Goal: Task Accomplishment & Management: Manage account settings

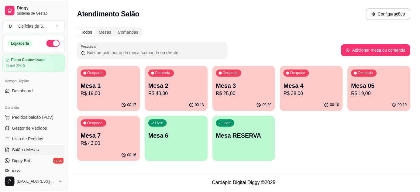
scroll to position [55, 0]
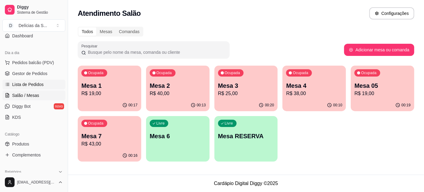
click at [40, 83] on span "Lista de Pedidos" at bounding box center [28, 84] width 32 height 6
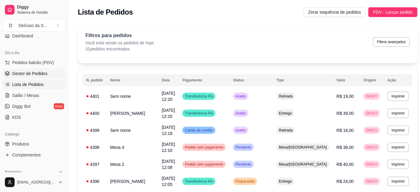
click at [40, 74] on span "Gestor de Pedidos" at bounding box center [29, 73] width 35 height 6
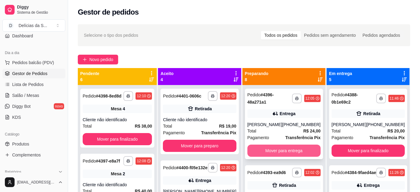
click at [277, 150] on button "Mover para entrega" at bounding box center [283, 151] width 73 height 12
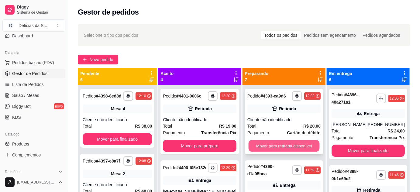
click at [277, 149] on button "Mover para retirada disponível" at bounding box center [283, 146] width 71 height 12
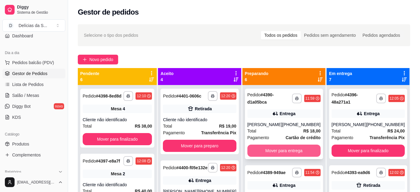
scroll to position [55, 0]
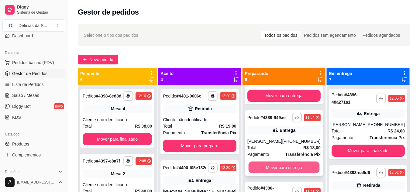
click at [274, 171] on button "Mover para entrega" at bounding box center [283, 168] width 71 height 12
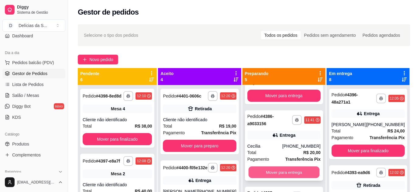
click at [271, 170] on button "Mover para entrega" at bounding box center [283, 172] width 71 height 12
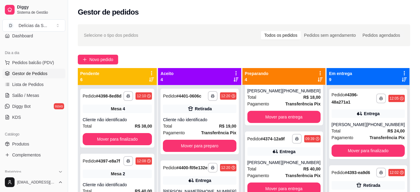
scroll to position [116, 0]
click at [273, 184] on button "Mover para entrega" at bounding box center [283, 188] width 73 height 12
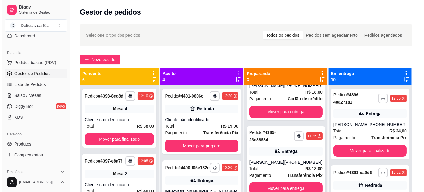
scroll to position [0, 0]
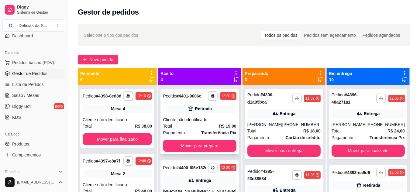
click at [211, 122] on div "Cliente não identificado" at bounding box center [199, 120] width 73 height 6
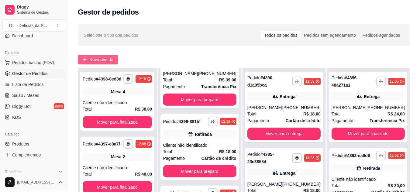
click at [90, 60] on span "Novo pedido" at bounding box center [101, 59] width 24 height 7
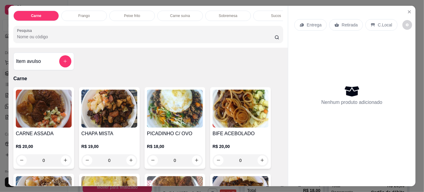
click at [41, 110] on img at bounding box center [44, 109] width 56 height 38
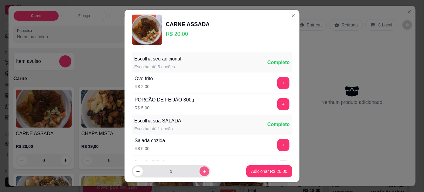
click at [202, 170] on icon "increase-product-quantity" at bounding box center [204, 171] width 5 height 5
type input "2"
click at [277, 105] on button "+" at bounding box center [283, 104] width 12 height 12
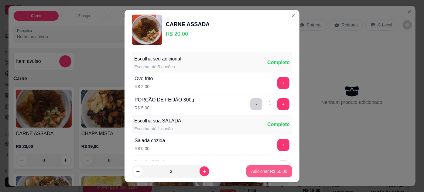
click at [254, 172] on p "Adicionar R$ 50,00" at bounding box center [269, 171] width 36 height 6
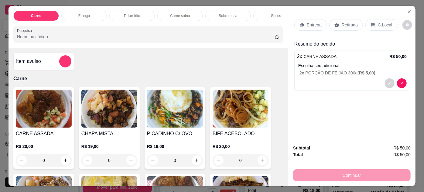
click at [349, 81] on div at bounding box center [352, 83] width 110 height 10
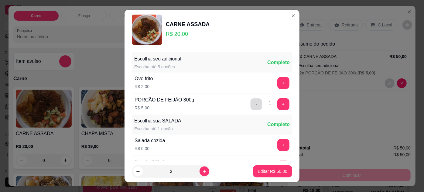
click at [251, 107] on button "-" at bounding box center [257, 104] width 12 height 12
click at [258, 172] on p "Editar R$ 40,00" at bounding box center [272, 171] width 29 height 6
type input "2"
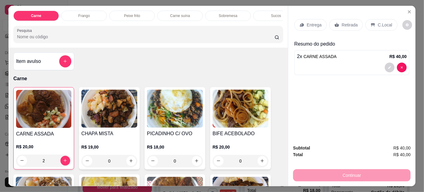
click at [33, 65] on h4 "Item avulso" at bounding box center [28, 61] width 25 height 7
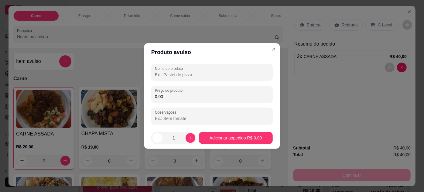
click at [185, 72] on input "Nome do produto" at bounding box center [212, 75] width 114 height 6
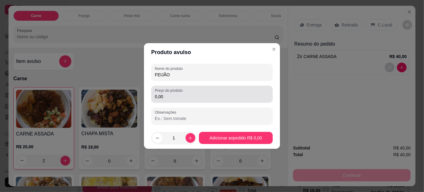
type input "FEIJÃO"
click at [195, 93] on div "0,00" at bounding box center [212, 94] width 114 height 12
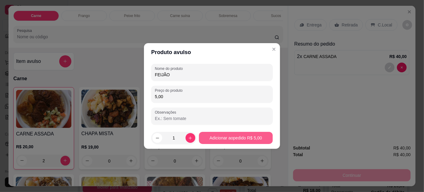
type input "5,00"
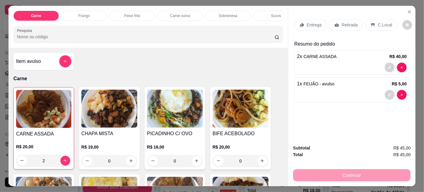
click at [348, 22] on p "Retirada" at bounding box center [350, 25] width 16 height 6
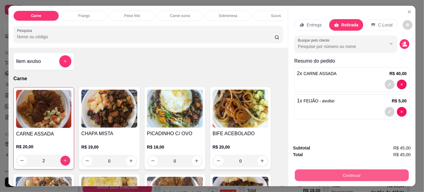
click at [318, 172] on button "Continuar" at bounding box center [352, 175] width 114 height 12
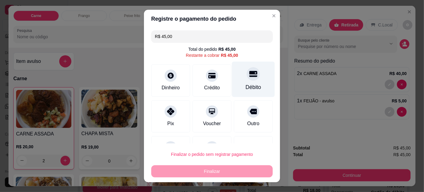
click at [246, 88] on div "Débito" at bounding box center [253, 87] width 15 height 8
type input "R$ 0,00"
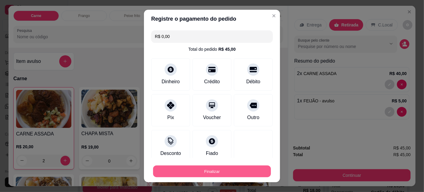
click at [242, 168] on button "Finalizar" at bounding box center [212, 172] width 118 height 12
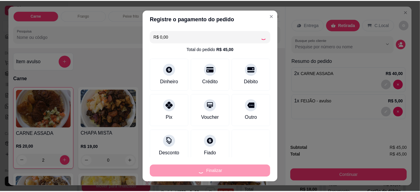
scroll to position [187, 0]
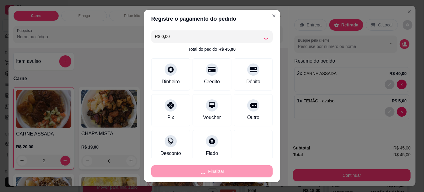
type input "0"
type input "-R$ 45,00"
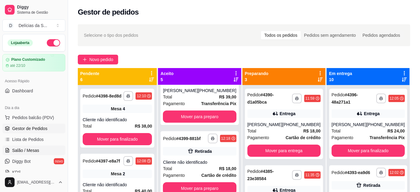
click at [33, 149] on span "Salão / Mesas" at bounding box center [25, 150] width 27 height 6
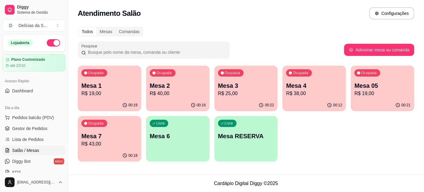
click at [115, 95] on p "R$ 19,00" at bounding box center [109, 93] width 56 height 7
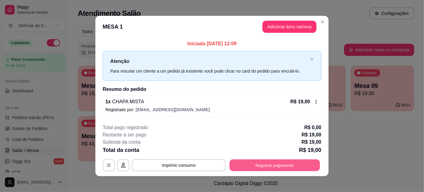
click at [268, 165] on button "Registrar pagamento" at bounding box center [275, 165] width 91 height 12
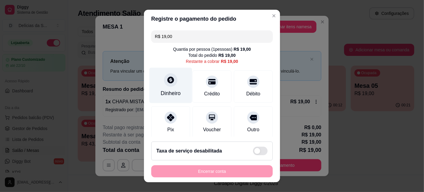
click at [183, 88] on div "Dinheiro" at bounding box center [170, 85] width 43 height 36
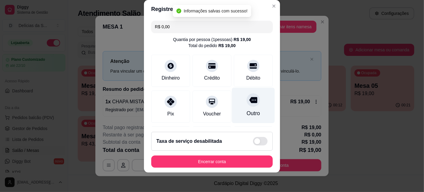
scroll to position [72, 0]
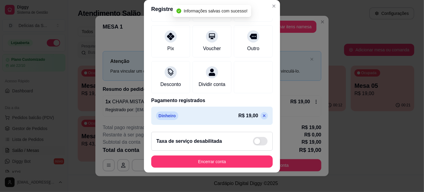
click at [262, 115] on icon at bounding box center [264, 115] width 5 height 5
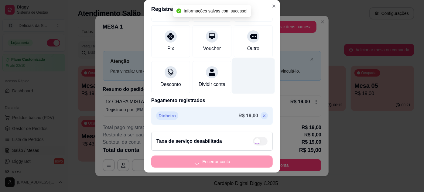
type input "R$ 19,00"
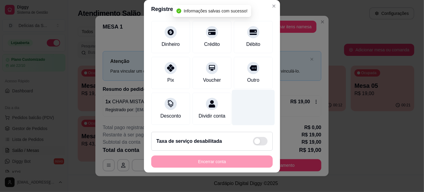
scroll to position [0, 0]
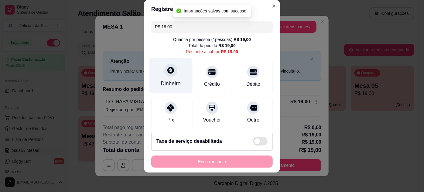
click at [171, 81] on div "Dinheiro" at bounding box center [171, 84] width 20 height 8
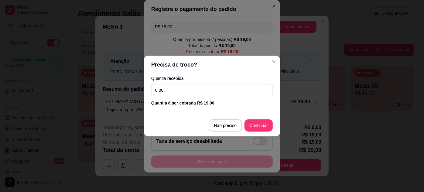
click at [226, 91] on input "0,00" at bounding box center [212, 90] width 122 height 12
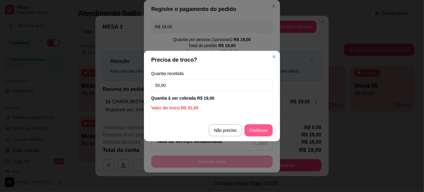
type input "50,00"
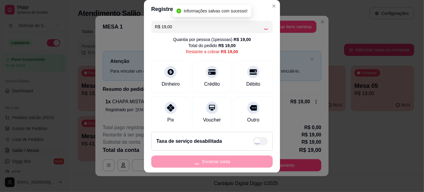
type input "R$ 0,00"
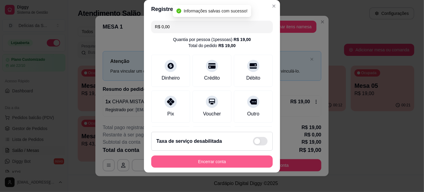
click at [217, 162] on button "Encerrar conta" at bounding box center [212, 162] width 122 height 12
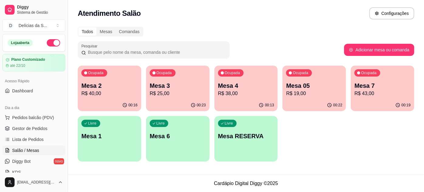
click at [127, 98] on div "Ocupada Mesa 2 R$ 40,00" at bounding box center [109, 83] width 63 height 34
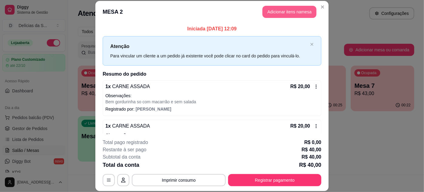
click at [296, 12] on button "Adicionar itens na mesa" at bounding box center [289, 12] width 54 height 12
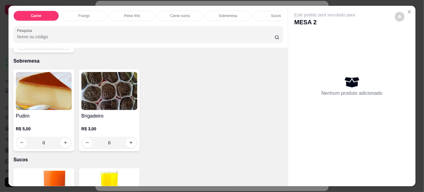
scroll to position [718, 0]
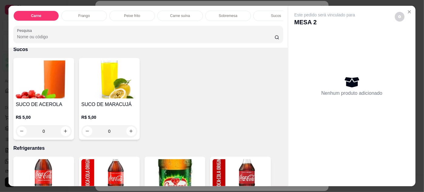
click at [66, 126] on div "0" at bounding box center [44, 131] width 56 height 12
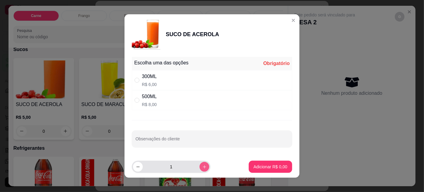
click at [200, 169] on button "increase-product-quantity" at bounding box center [205, 167] width 10 height 10
type input "2"
click at [184, 83] on div "300ML R$ 6,00" at bounding box center [212, 80] width 160 height 20
radio input "true"
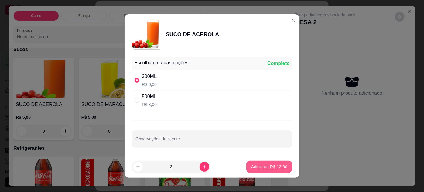
click at [269, 167] on p "Adicionar R$ 12,00" at bounding box center [269, 167] width 36 height 6
type input "2"
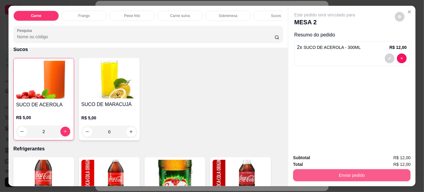
click at [314, 173] on button "Enviar pedido" at bounding box center [352, 175] width 118 height 12
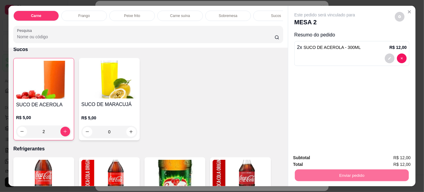
click at [392, 156] on button "Enviar pedido" at bounding box center [394, 157] width 33 height 11
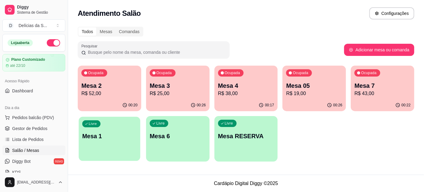
click at [108, 142] on div "Livre Mesa 1" at bounding box center [110, 135] width 62 height 37
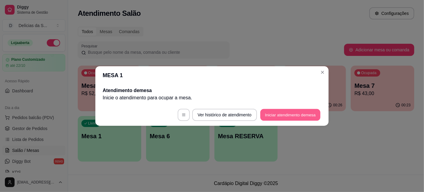
click at [294, 112] on button "Iniciar atendimento de mesa" at bounding box center [290, 115] width 60 height 12
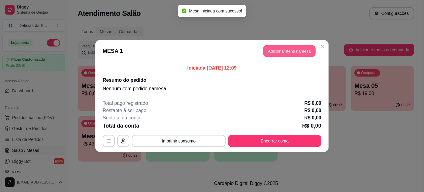
click at [302, 50] on button "Adicionar itens na mesa" at bounding box center [289, 51] width 52 height 12
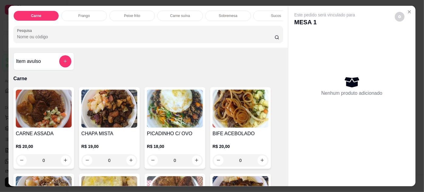
click at [228, 136] on h4 "BIFE ACEBOLADO" at bounding box center [241, 133] width 56 height 7
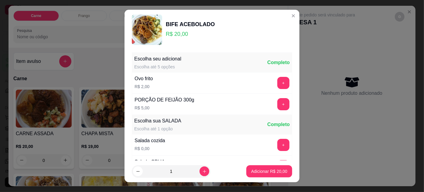
scroll to position [60, 0]
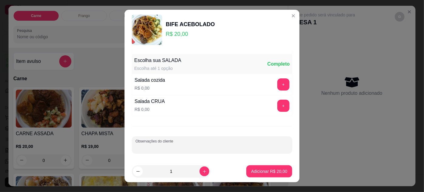
click at [221, 145] on input "Observações do cliente" at bounding box center [211, 147] width 153 height 6
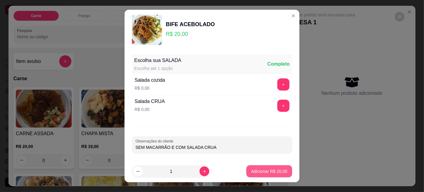
type input "SEM MACARRÃO E COM SALADA CRUA"
click at [263, 172] on p "Adicionar R$ 20,00" at bounding box center [269, 171] width 36 height 6
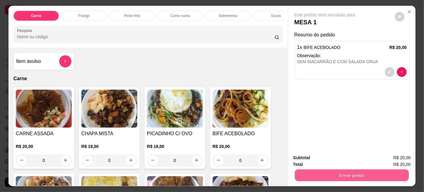
click at [303, 171] on button "Enviar pedido" at bounding box center [352, 175] width 114 height 12
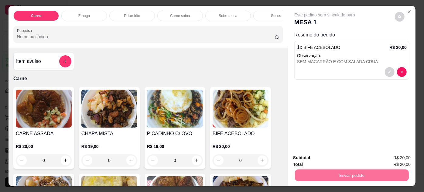
click at [395, 154] on button "Enviar pedido" at bounding box center [395, 158] width 34 height 12
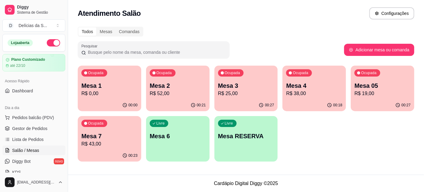
click at [245, 95] on p "R$ 25,00" at bounding box center [246, 93] width 56 height 7
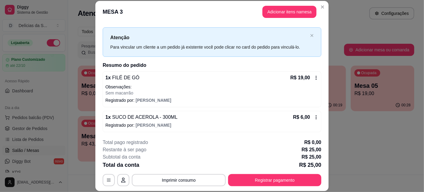
scroll to position [0, 0]
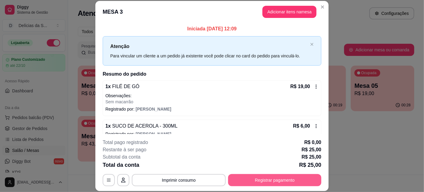
click at [260, 176] on button "Registrar pagamento" at bounding box center [274, 180] width 93 height 12
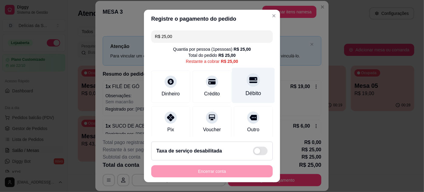
click at [250, 82] on div at bounding box center [253, 79] width 13 height 13
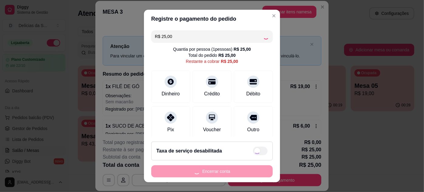
type input "R$ 0,00"
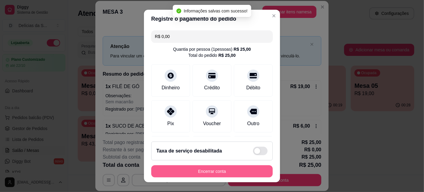
click at [231, 174] on button "Encerrar conta" at bounding box center [212, 171] width 122 height 12
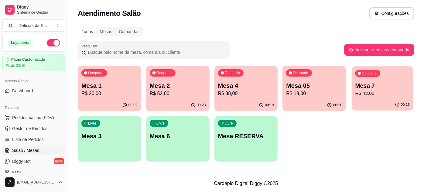
click at [381, 85] on p "Mesa 7" at bounding box center [382, 86] width 54 height 8
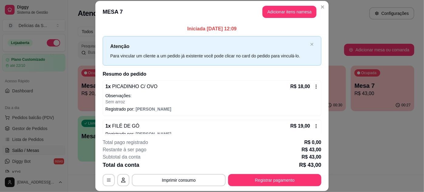
scroll to position [34, 0]
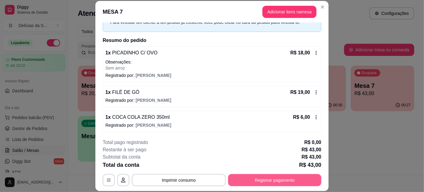
click at [265, 178] on button "Registrar pagamento" at bounding box center [274, 180] width 93 height 12
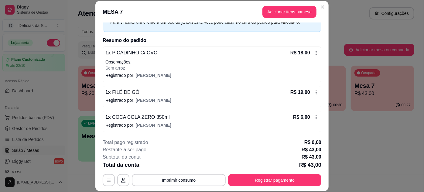
scroll to position [0, 0]
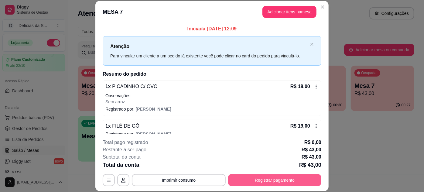
click at [259, 177] on button "Registrar pagamento" at bounding box center [274, 180] width 93 height 12
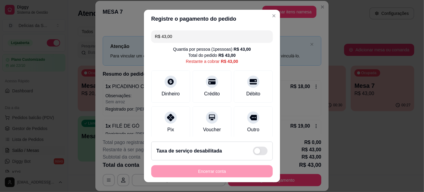
drag, startPoint x: 146, startPoint y: 39, endPoint x: 141, endPoint y: 40, distance: 5.8
click at [141, 40] on div "Registre o pagamento do pedido R$ 43,00 Quantia por pessoa ( 1 pessoas) R$ 43,0…" at bounding box center [212, 96] width 424 height 192
click at [167, 115] on icon at bounding box center [171, 116] width 8 height 8
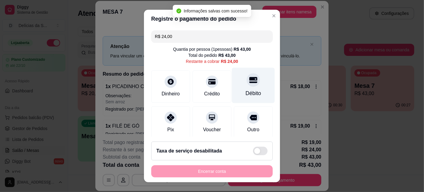
click at [238, 87] on div "Débito" at bounding box center [253, 85] width 43 height 36
type input "R$ 0,00"
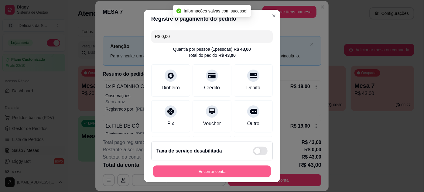
click at [226, 168] on button "Encerrar conta" at bounding box center [212, 172] width 118 height 12
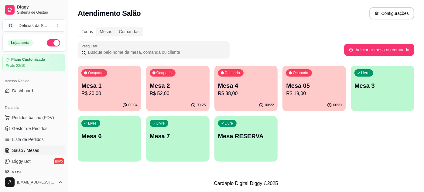
click at [93, 94] on p "R$ 20,00" at bounding box center [109, 93] width 56 height 7
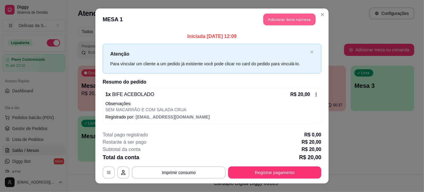
click at [285, 14] on button "Adicionar itens na mesa" at bounding box center [289, 20] width 52 height 12
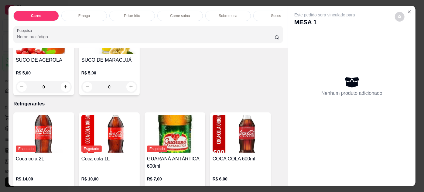
scroll to position [872, 0]
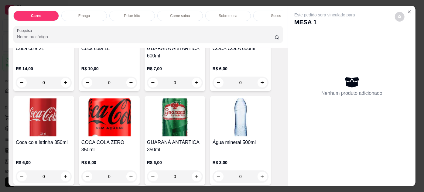
click at [112, 117] on img at bounding box center [109, 117] width 56 height 38
click at [21, 139] on h4 "Coca cola latinha 350ml" at bounding box center [44, 142] width 56 height 7
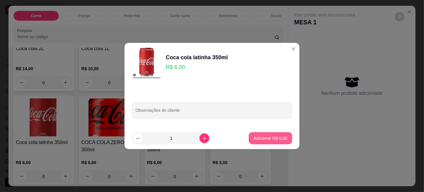
click at [273, 139] on p "Adicionar R$ 6,00" at bounding box center [271, 138] width 34 height 6
type input "1"
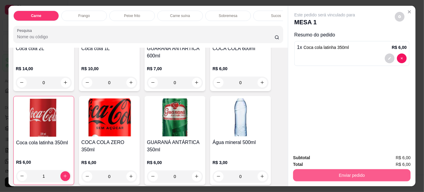
click at [314, 175] on button "Enviar pedido" at bounding box center [352, 175] width 118 height 12
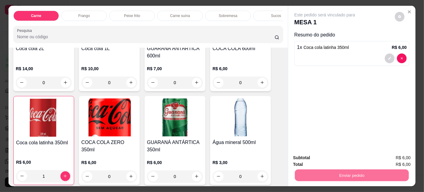
click at [398, 156] on button "Enviar pedido" at bounding box center [395, 158] width 34 height 12
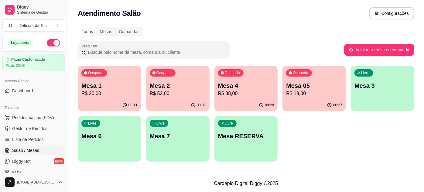
click at [253, 91] on p "R$ 38,00" at bounding box center [246, 93] width 56 height 7
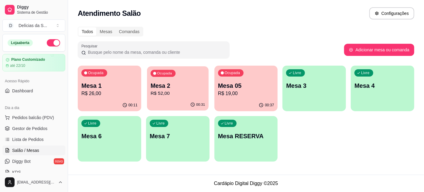
click at [170, 91] on p "R$ 52,00" at bounding box center [178, 93] width 54 height 7
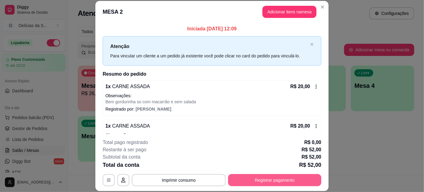
click at [280, 180] on button "Registrar pagamento" at bounding box center [274, 180] width 93 height 12
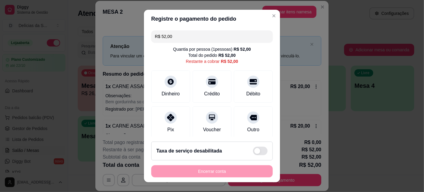
drag, startPoint x: 175, startPoint y: 36, endPoint x: 151, endPoint y: 39, distance: 23.9
click at [152, 39] on div "R$ 52,00" at bounding box center [212, 36] width 122 height 12
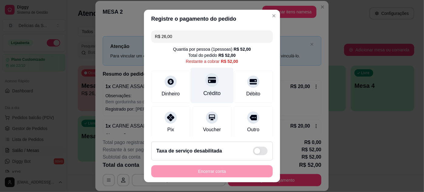
click at [218, 87] on div "Crédito" at bounding box center [212, 85] width 43 height 36
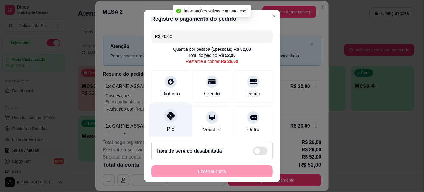
click at [169, 125] on div "Pix" at bounding box center [170, 129] width 7 height 8
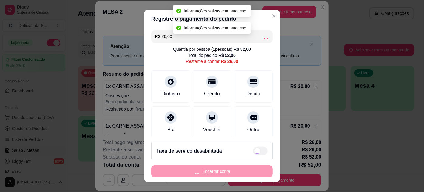
type input "R$ 0,00"
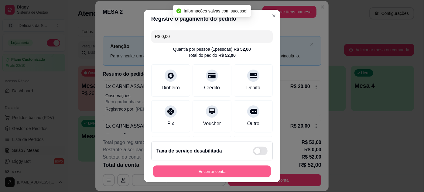
click at [226, 172] on button "Encerrar conta" at bounding box center [212, 172] width 118 height 12
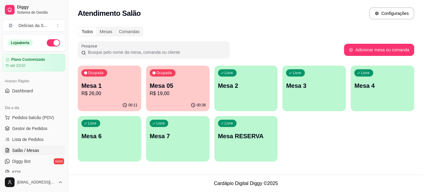
click at [114, 81] on p "Mesa 1" at bounding box center [109, 85] width 56 height 9
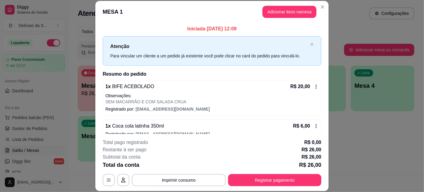
scroll to position [9, 0]
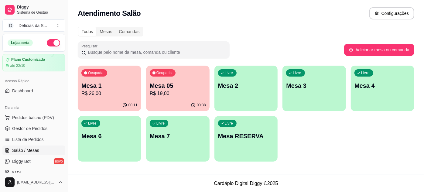
click at [162, 94] on p "R$ 19,00" at bounding box center [178, 93] width 56 height 7
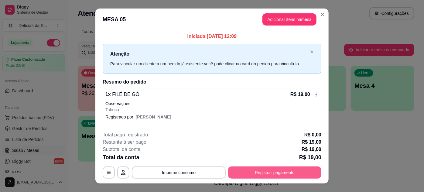
click at [276, 170] on button "Registrar pagamento" at bounding box center [274, 172] width 93 height 12
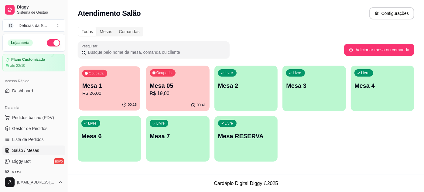
click at [110, 98] on div "Ocupada Mesa 1 R$ 26,00" at bounding box center [110, 82] width 62 height 33
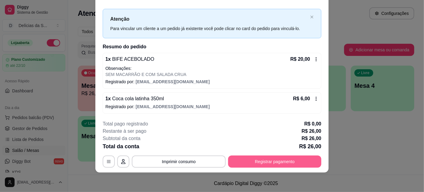
click at [289, 161] on button "Registrar pagamento" at bounding box center [274, 162] width 93 height 12
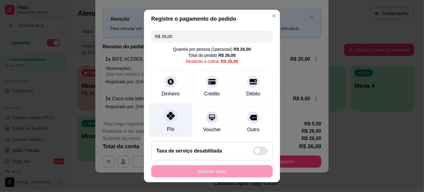
click at [167, 115] on icon at bounding box center [171, 116] width 8 height 8
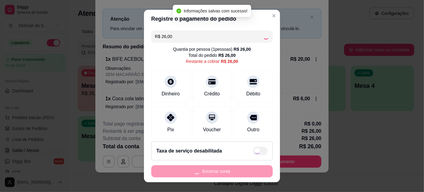
type input "R$ 0,00"
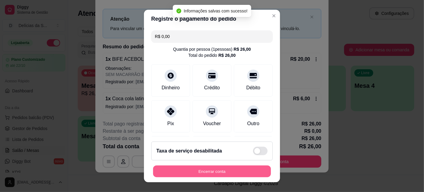
click at [231, 170] on button "Encerrar conta" at bounding box center [212, 172] width 118 height 12
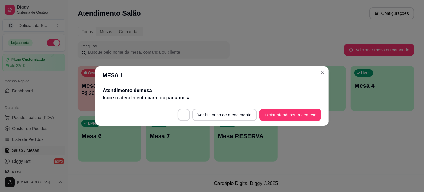
scroll to position [0, 0]
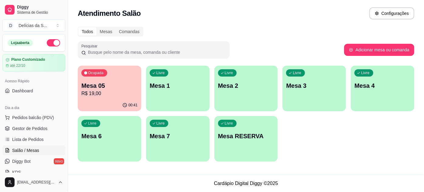
click at [96, 93] on p "R$ 19,00" at bounding box center [109, 93] width 56 height 7
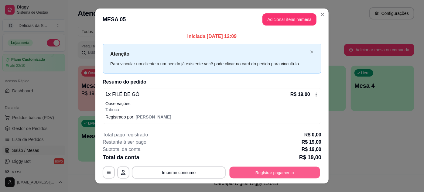
click at [262, 173] on button "Registrar pagamento" at bounding box center [275, 172] width 91 height 12
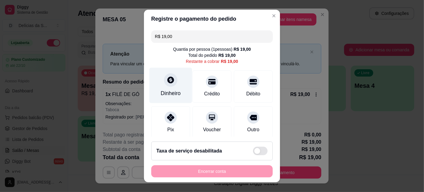
click at [174, 90] on div "Dinheiro" at bounding box center [171, 93] width 20 height 8
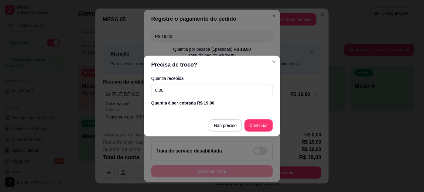
click at [230, 94] on input "0,00" at bounding box center [212, 90] width 122 height 12
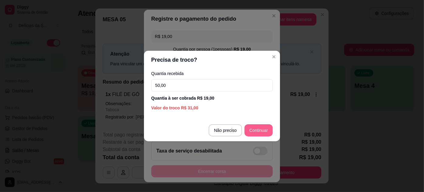
type input "50,00"
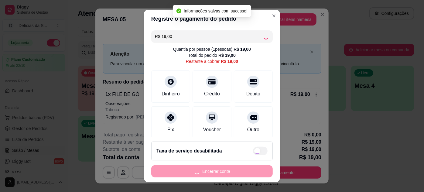
type input "R$ 0,00"
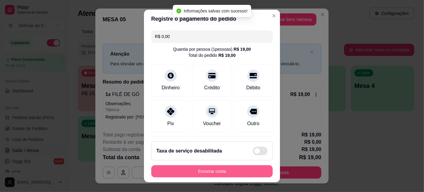
click at [242, 173] on button "Encerrar conta" at bounding box center [212, 171] width 122 height 12
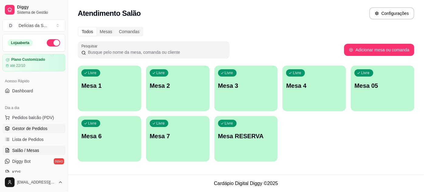
click at [24, 130] on span "Gestor de Pedidos" at bounding box center [29, 128] width 35 height 6
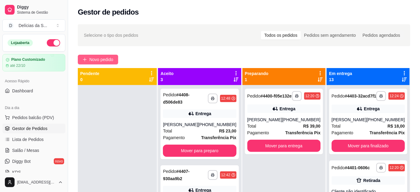
click at [98, 60] on span "Novo pedido" at bounding box center [101, 59] width 24 height 7
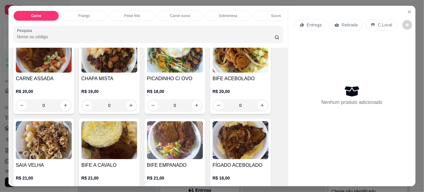
scroll to position [110, 0]
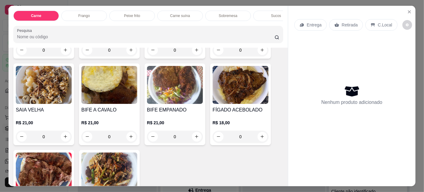
click at [219, 92] on img at bounding box center [241, 85] width 56 height 38
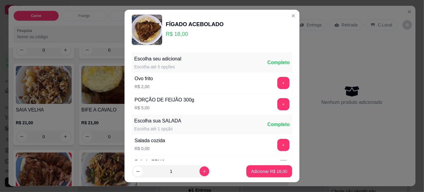
scroll to position [60, 0]
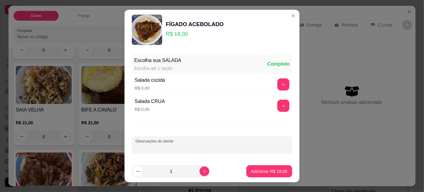
click at [197, 144] on input "Observações do cliente" at bounding box center [211, 147] width 153 height 6
type input "BEM PASSADO"
click at [266, 175] on button "Adicionar R$ 18,00" at bounding box center [269, 171] width 46 height 12
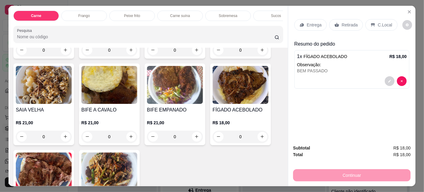
click at [309, 24] on p "Entrega" at bounding box center [314, 25] width 15 height 6
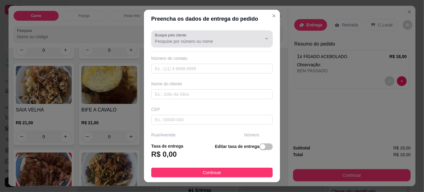
click at [228, 45] on div at bounding box center [212, 39] width 114 height 12
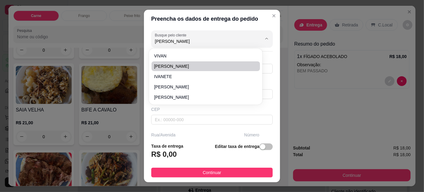
click at [214, 64] on span "[PERSON_NAME]" at bounding box center [202, 66] width 97 height 6
type input "[PERSON_NAME]"
type input "91984855912"
type input "[PERSON_NAME]"
type input "CRESCI-[GEOGRAPHIC_DATA]"
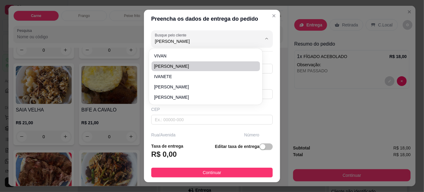
type input "12H"
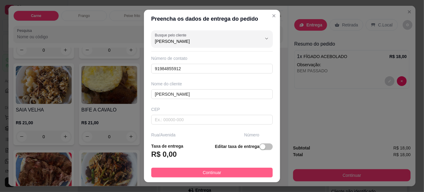
type input "[PERSON_NAME]"
click at [258, 170] on button "Continuar" at bounding box center [212, 173] width 122 height 10
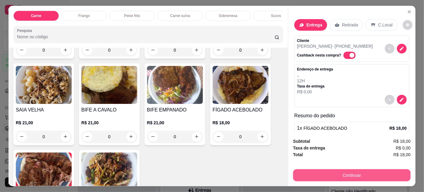
click at [324, 174] on button "Continuar" at bounding box center [352, 175] width 118 height 12
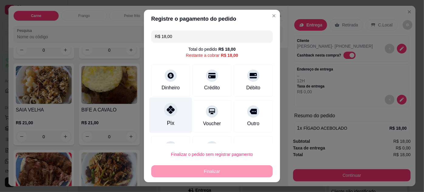
click at [162, 114] on div "Pix" at bounding box center [170, 115] width 43 height 36
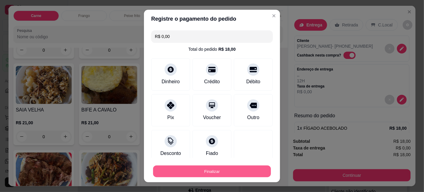
click at [202, 169] on button "Finalizar" at bounding box center [212, 172] width 118 height 12
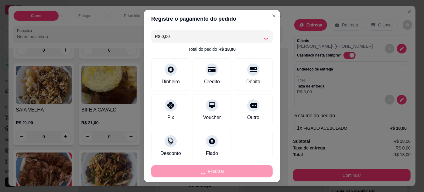
type input "-R$ 18,00"
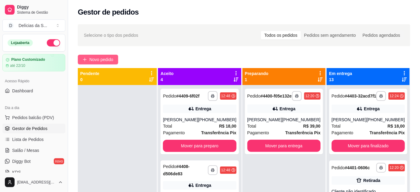
click at [101, 56] on button "Novo pedido" at bounding box center [98, 60] width 40 height 10
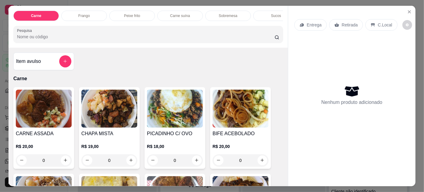
click at [239, 114] on img at bounding box center [241, 109] width 56 height 38
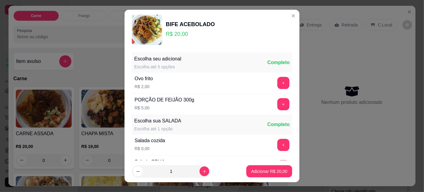
scroll to position [60, 0]
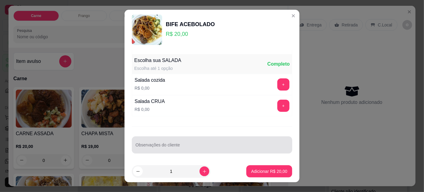
click at [240, 146] on input "Observações do cliente" at bounding box center [211, 147] width 153 height 6
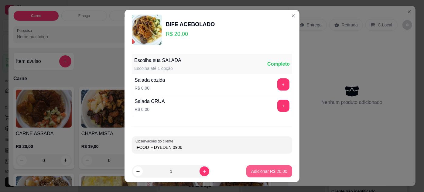
type input "IFOOD - DYEDEN 0906"
click at [285, 171] on button "Adicionar R$ 20,00" at bounding box center [269, 172] width 45 height 12
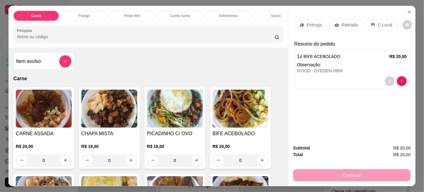
click at [338, 25] on div "Retirada" at bounding box center [346, 25] width 34 height 12
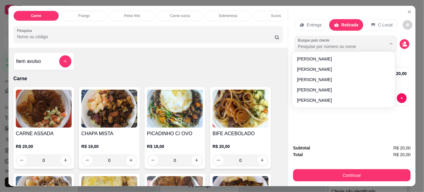
click at [346, 43] on input "Busque pelo cliente" at bounding box center [337, 46] width 79 height 6
type input "IFOOD"
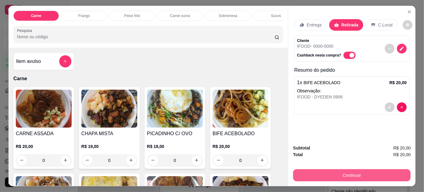
click at [382, 171] on button "Continuar" at bounding box center [352, 175] width 118 height 12
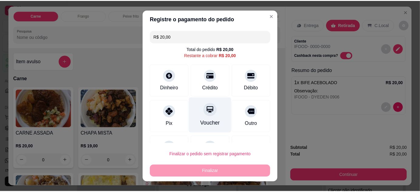
scroll to position [26, 0]
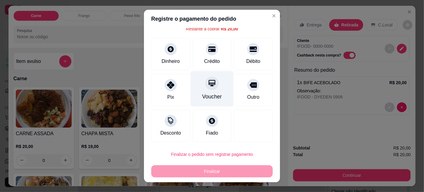
click at [206, 119] on div at bounding box center [212, 121] width 12 height 12
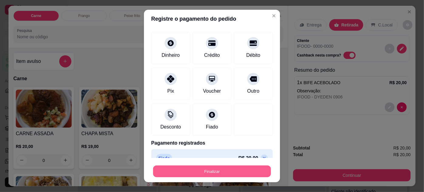
click at [227, 167] on button "Finalizar" at bounding box center [212, 172] width 118 height 12
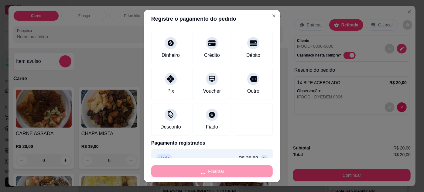
type input "-R$ 20,00"
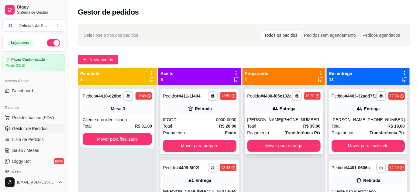
scroll to position [17, 0]
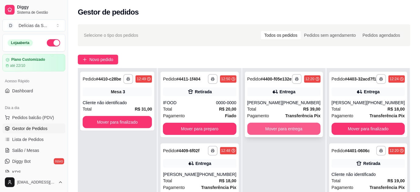
click at [283, 135] on button "Mover para entrega" at bounding box center [283, 129] width 73 height 12
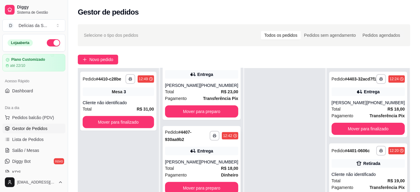
scroll to position [187, 0]
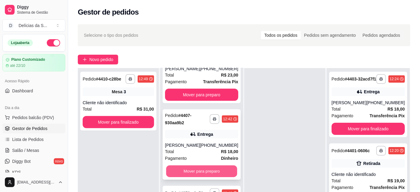
click at [217, 166] on button "Mover para preparo" at bounding box center [201, 172] width 71 height 12
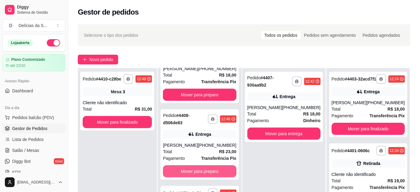
scroll to position [111, 0]
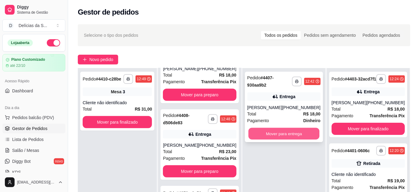
click at [262, 136] on button "Mover para entrega" at bounding box center [283, 134] width 71 height 12
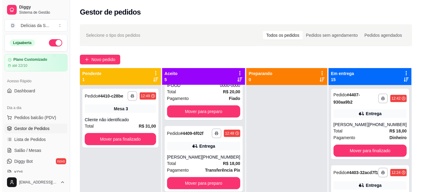
scroll to position [187, 0]
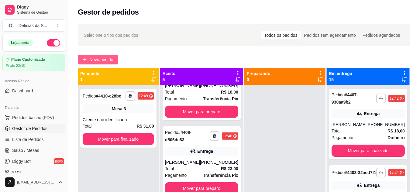
click at [98, 59] on span "Novo pedido" at bounding box center [101, 59] width 24 height 7
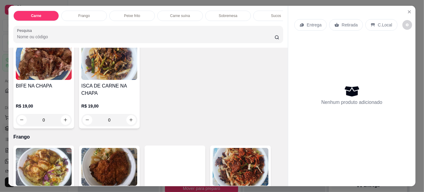
scroll to position [276, 0]
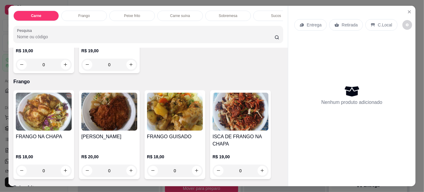
click at [163, 116] on img at bounding box center [175, 112] width 56 height 38
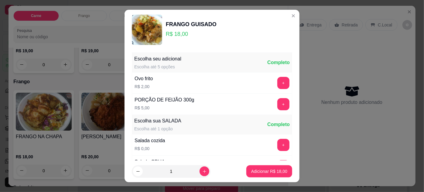
scroll to position [60, 0]
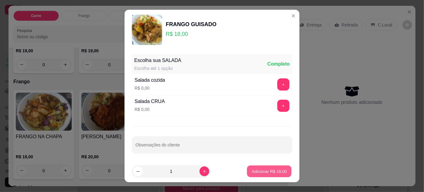
click at [254, 171] on p "Adicionar R$ 18,00" at bounding box center [269, 172] width 35 height 6
type input "1"
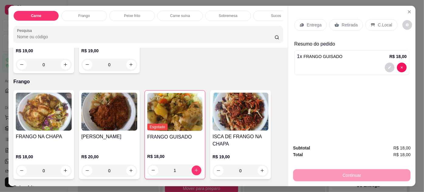
click at [307, 25] on p "Entrega" at bounding box center [314, 25] width 15 height 6
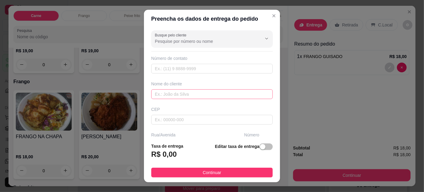
scroll to position [93, 0]
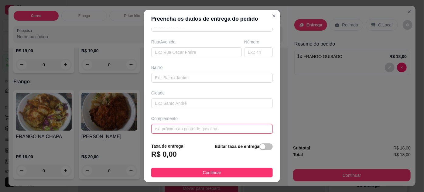
click at [198, 129] on input "text" at bounding box center [212, 129] width 122 height 10
drag, startPoint x: 230, startPoint y: 128, endPoint x: 235, endPoint y: 116, distance: 12.8
click at [230, 127] on input "ED. TORRES DOMON - BLOCO PARDELAS 702" at bounding box center [212, 129] width 122 height 10
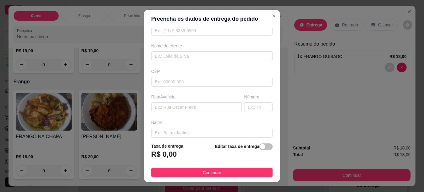
scroll to position [0, 0]
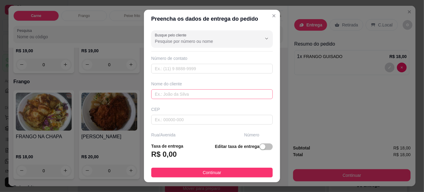
type input "ED. TORRES DOMON - BLOCO PARDELAS APTO.702"
click at [194, 94] on input "text" at bounding box center [212, 94] width 122 height 10
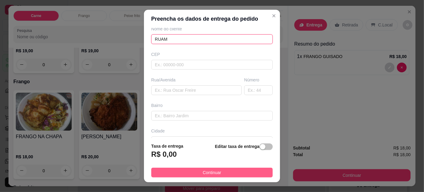
type input "RUAM"
click at [213, 171] on span "Continuar" at bounding box center [212, 172] width 19 height 7
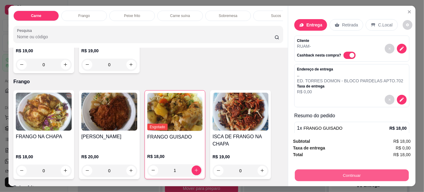
click at [319, 172] on button "Continuar" at bounding box center [352, 175] width 114 height 12
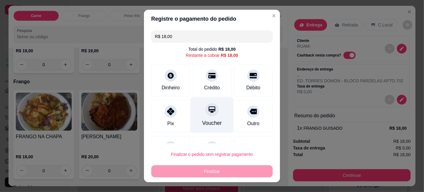
scroll to position [26, 0]
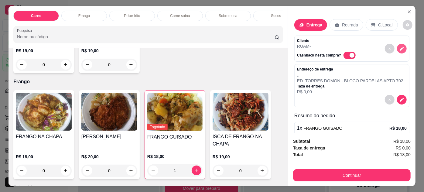
click at [399, 46] on icon "decrease-product-quantity" at bounding box center [401, 48] width 5 height 5
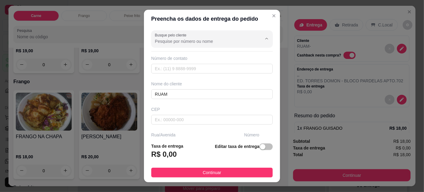
click at [216, 38] on input "Busque pelo cliente" at bounding box center [203, 41] width 97 height 6
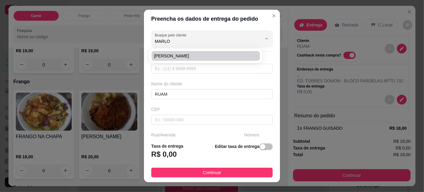
click at [195, 56] on span "[PERSON_NAME]" at bounding box center [202, 56] width 97 height 6
type input "[PERSON_NAME]"
type input "91980263200"
type input "[PERSON_NAME]"
type input "66083010"
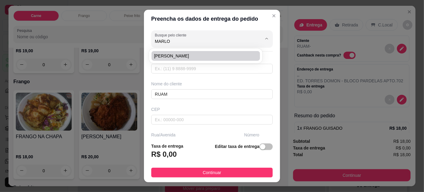
type input "[PERSON_NAME], 1500. [PERSON_NAME], entre [PERSON_NAME] e [PERSON_NAME]"
type input "1500"
type input "AP 203"
type input "[GEOGRAPHIC_DATA]"
type input "Deixar na portaria e me avisa que vou mandar descer pra buscar, pq não tem inte…"
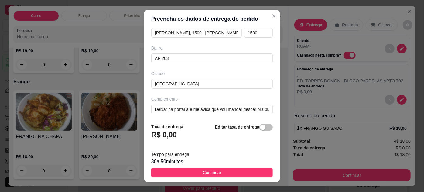
scroll to position [187, 0]
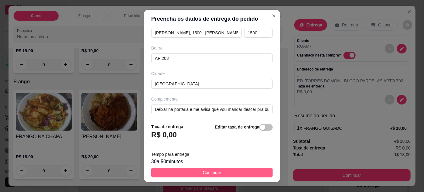
type input "[PERSON_NAME]"
click at [231, 174] on button "Continuar" at bounding box center [212, 173] width 122 height 10
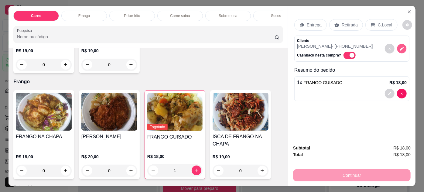
click at [399, 46] on icon "decrease-product-quantity" at bounding box center [401, 48] width 5 height 5
click at [305, 19] on div "Entrega" at bounding box center [310, 25] width 33 height 12
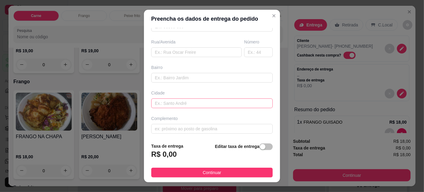
scroll to position [10, 0]
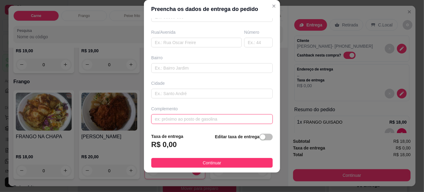
click at [240, 117] on input "text" at bounding box center [212, 119] width 122 height 10
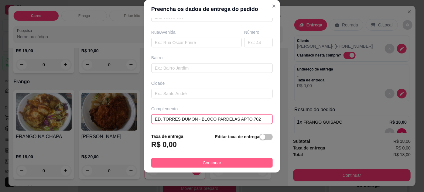
type input "ED. TORRES DUMON - BLOCO PARDELAS APTO.702"
click at [244, 160] on button "Continuar" at bounding box center [212, 163] width 122 height 10
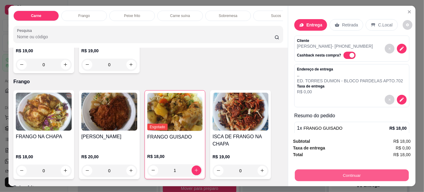
click at [307, 173] on button "Continuar" at bounding box center [352, 175] width 114 height 12
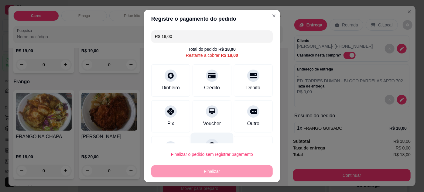
scroll to position [26, 0]
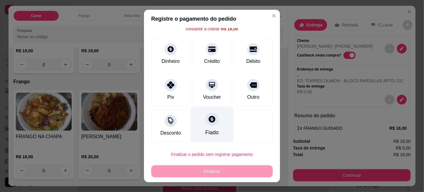
click at [208, 129] on div "Fiado" at bounding box center [211, 132] width 13 height 8
type input "R$ 0,00"
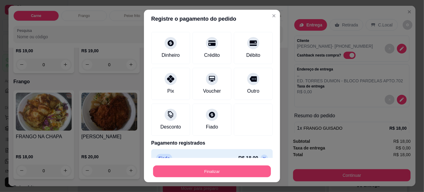
click at [236, 171] on button "Finalizar" at bounding box center [212, 172] width 118 height 12
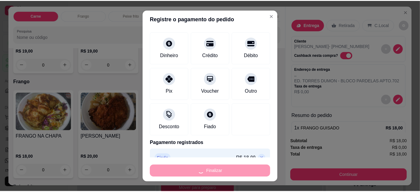
scroll to position [264, 0]
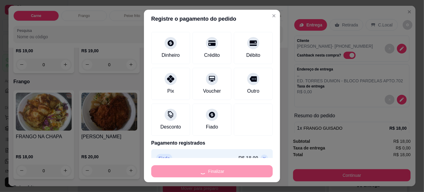
type input "0"
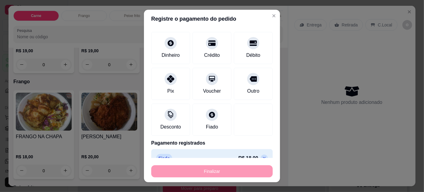
type input "-R$ 18,00"
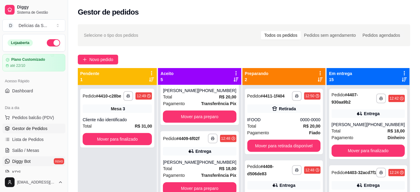
scroll to position [55, 0]
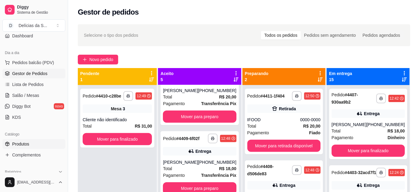
click at [28, 141] on span "Produtos" at bounding box center [20, 144] width 17 height 6
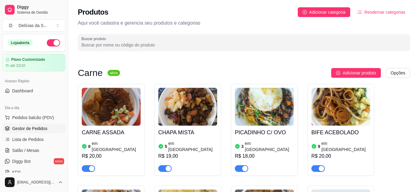
click at [33, 126] on span "Gestor de Pedidos" at bounding box center [29, 128] width 35 height 6
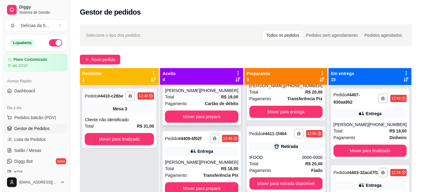
scroll to position [55, 0]
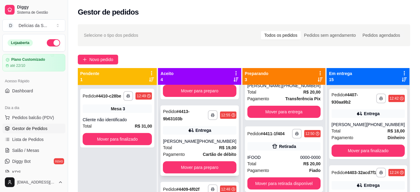
click at [195, 128] on div "Entrega" at bounding box center [203, 130] width 16 height 6
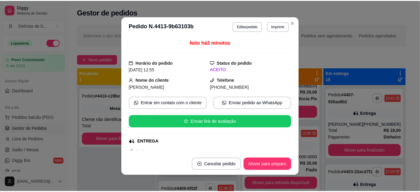
scroll to position [60, 0]
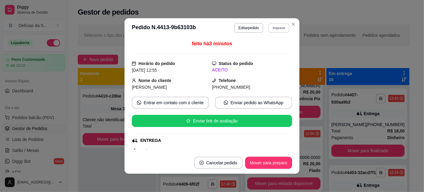
click at [276, 26] on button "Imprimir" at bounding box center [279, 27] width 21 height 9
click at [262, 52] on button "Impressora" at bounding box center [267, 50] width 44 height 10
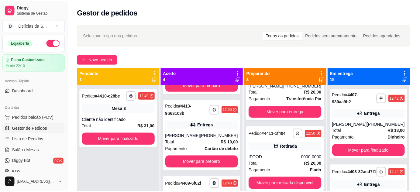
scroll to position [55, 0]
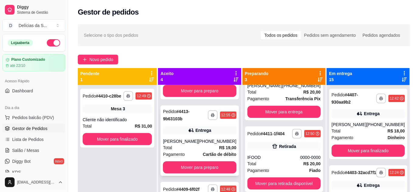
click at [189, 137] on div "**********" at bounding box center [199, 140] width 78 height 70
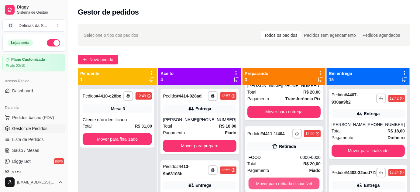
click at [267, 180] on button "Mover para retirada disponível" at bounding box center [283, 184] width 71 height 12
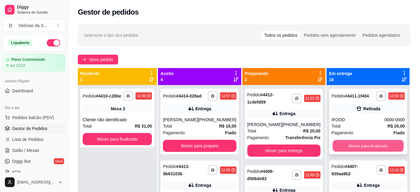
click at [375, 146] on button "Mover para finalizado" at bounding box center [367, 146] width 71 height 12
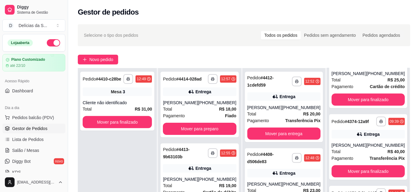
scroll to position [92, 0]
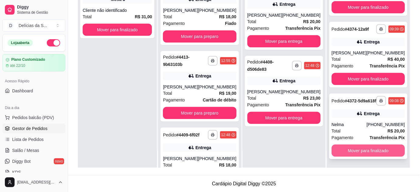
click at [363, 152] on button "Mover para finalizado" at bounding box center [367, 151] width 73 height 12
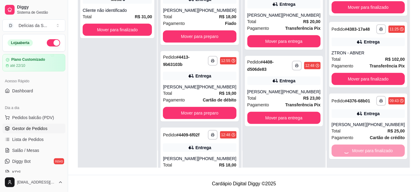
scroll to position [719, 0]
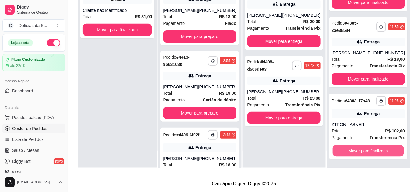
click at [363, 152] on button "Mover para finalizado" at bounding box center [367, 151] width 71 height 12
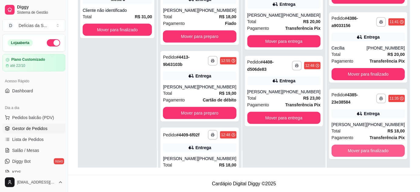
scroll to position [647, 0]
click at [363, 152] on button "Mover para finalizado" at bounding box center [367, 151] width 71 height 12
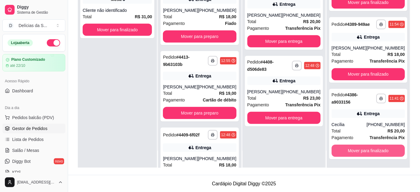
scroll to position [571, 0]
click at [363, 152] on button "Mover para finalizado" at bounding box center [367, 151] width 71 height 12
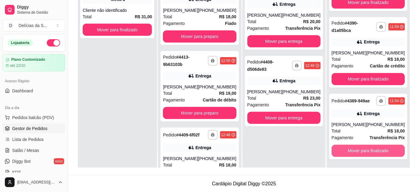
scroll to position [494, 0]
click at [363, 152] on button "Mover para finalizado" at bounding box center [367, 151] width 71 height 12
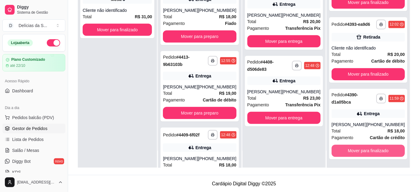
scroll to position [417, 0]
click at [363, 152] on button "Mover para finalizado" at bounding box center [367, 151] width 71 height 12
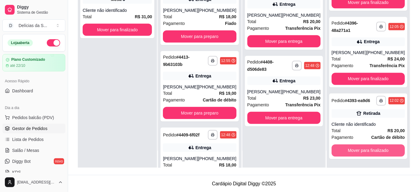
click at [363, 152] on button "Mover para finalizado" at bounding box center [367, 151] width 73 height 12
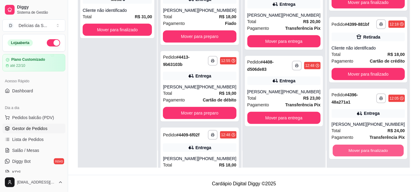
click at [363, 152] on button "Mover para finalizado" at bounding box center [367, 151] width 71 height 12
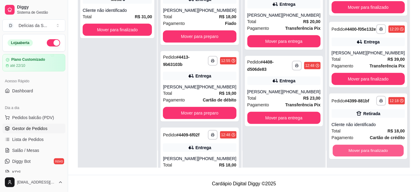
click at [363, 152] on button "Mover para finalizado" at bounding box center [367, 151] width 71 height 12
click at [363, 152] on button "Mover para finalizado" at bounding box center [367, 151] width 73 height 12
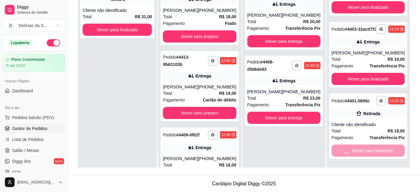
scroll to position [0, 0]
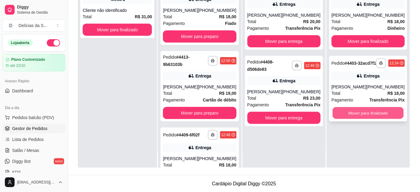
click at [360, 117] on button "Mover para finalizado" at bounding box center [367, 113] width 71 height 12
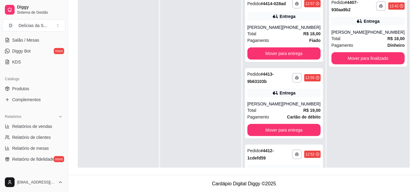
scroll to position [166, 0]
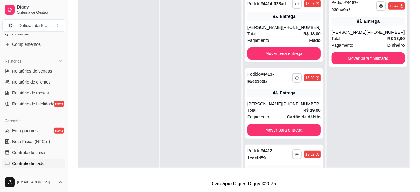
click at [36, 160] on span "Controle de fiado" at bounding box center [28, 163] width 33 height 6
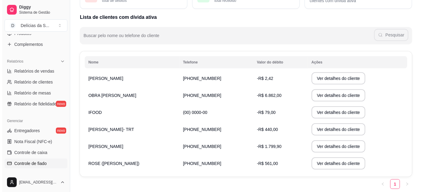
scroll to position [76, 0]
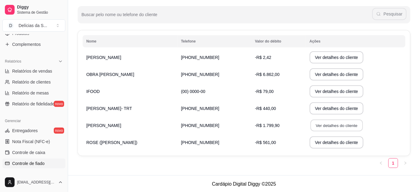
click at [325, 125] on button "Ver detalhes do cliente" at bounding box center [336, 126] width 52 height 12
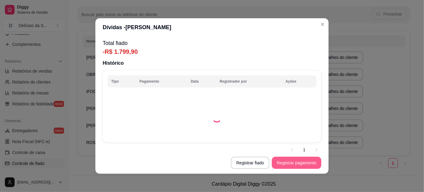
click at [293, 166] on button "Registrar pagamento" at bounding box center [297, 163] width 50 height 12
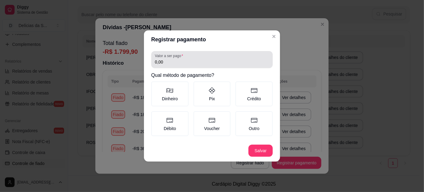
click at [246, 63] on input "0,00" at bounding box center [212, 62] width 114 height 6
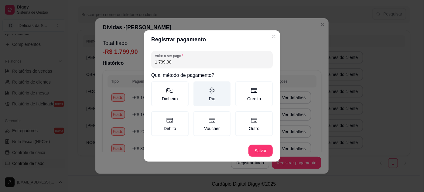
type input "1.799,90"
click at [223, 94] on label "Pix" at bounding box center [211, 93] width 37 height 25
click at [198, 86] on button "Pix" at bounding box center [195, 83] width 5 height 5
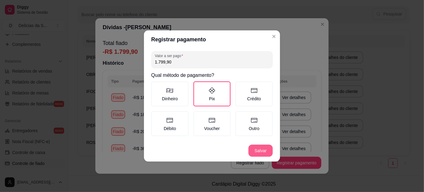
click at [254, 149] on footer "Salvar" at bounding box center [212, 151] width 136 height 22
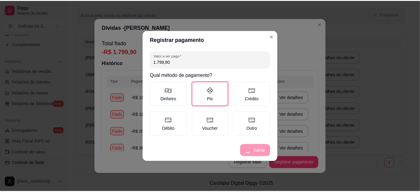
scroll to position [59, 0]
